Goal: Go to known website: Access a specific website the user already knows

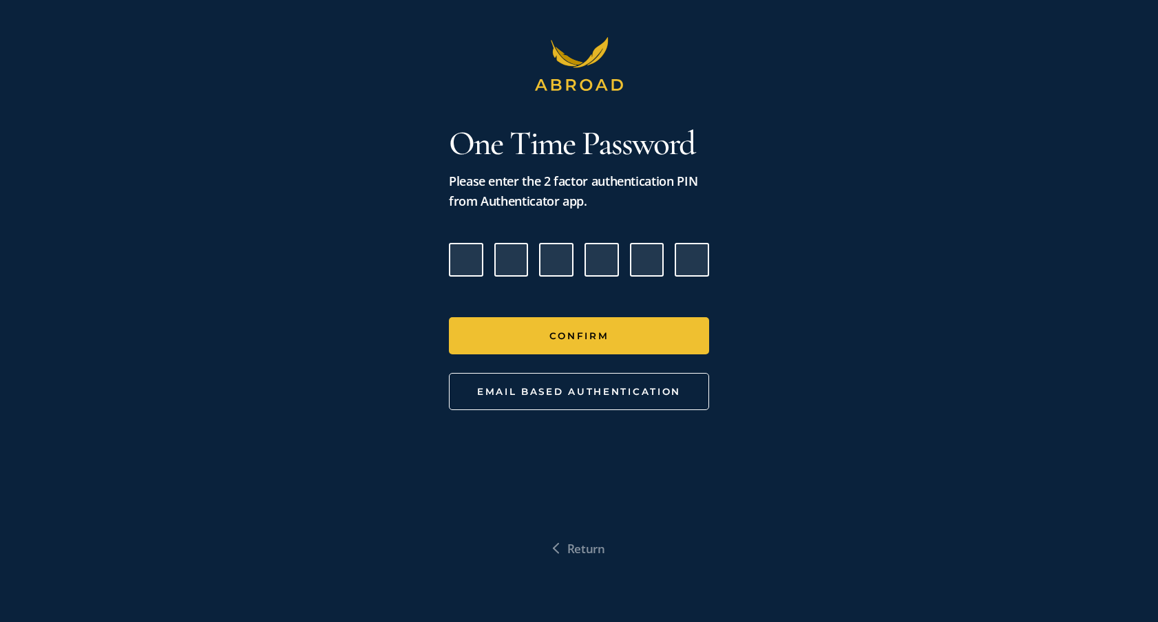
click at [474, 266] on input "Please enter verification code. Digit 1" at bounding box center [466, 260] width 34 height 34
type input "7"
type input "1"
type input "7"
type input "2"
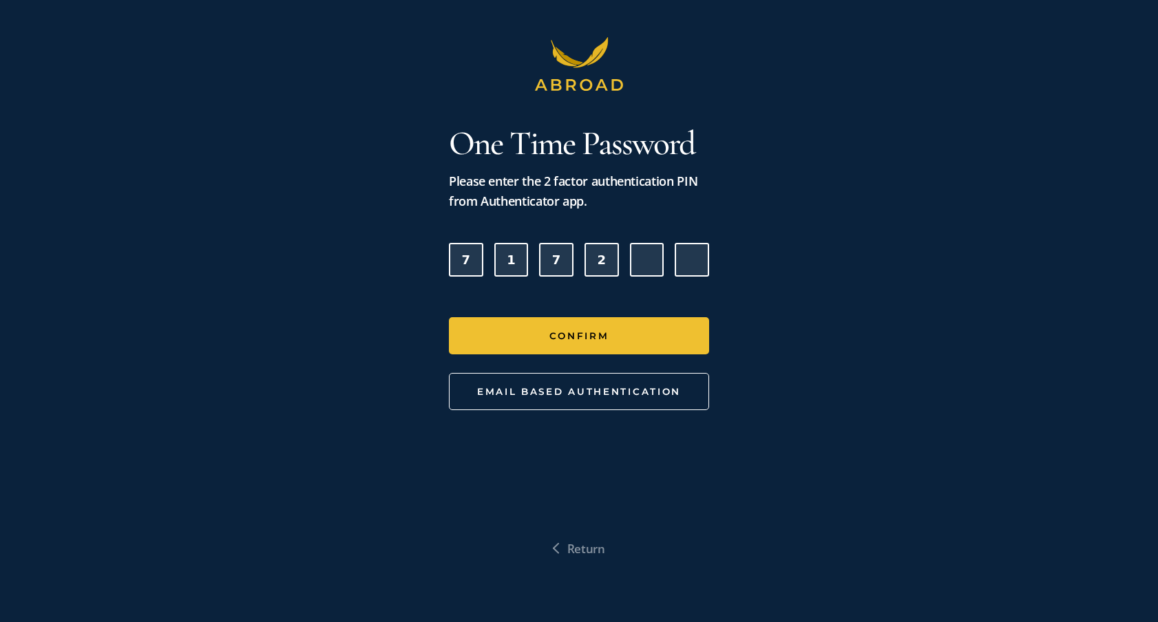
type input "4"
type input "6"
click at [449, 317] on button "Confirm" at bounding box center [579, 335] width 260 height 37
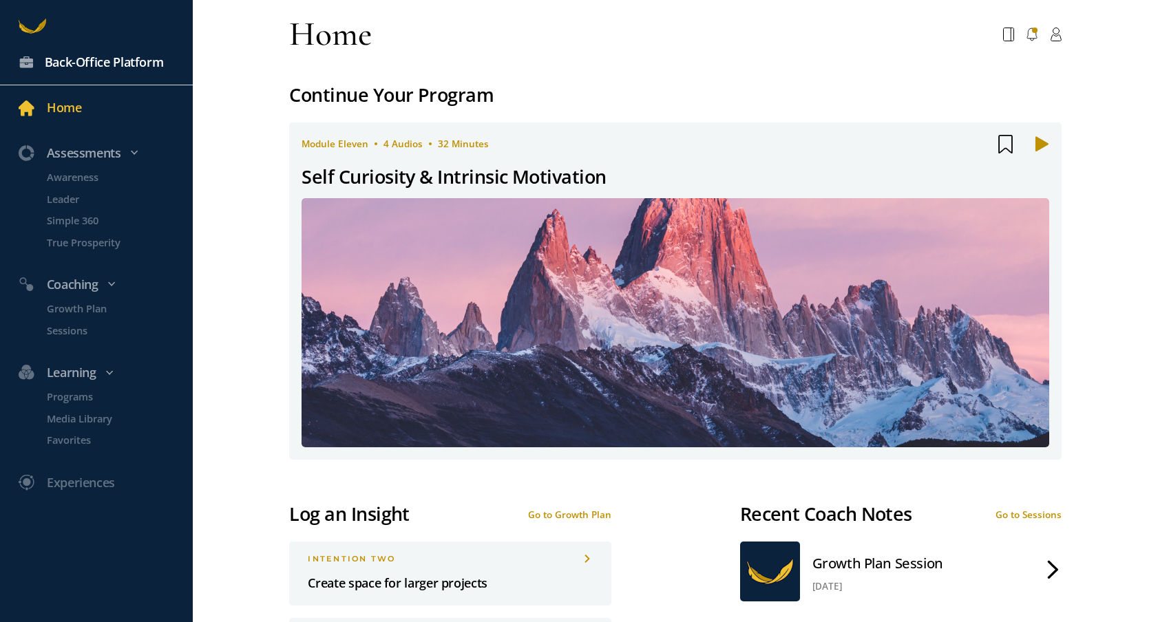
click at [94, 63] on div "Back-Office Platform" at bounding box center [104, 62] width 119 height 20
